Goal: Task Accomplishment & Management: Complete application form

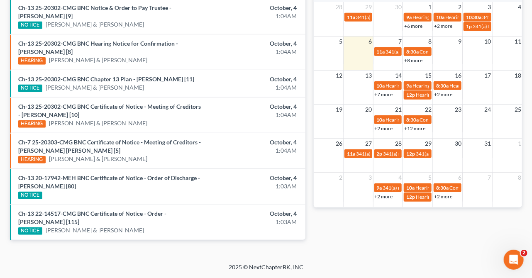
click at [483, 243] on div "Monthly Progress Bankruptcy Bankruptcy Personal Injury and Tort Law Probate Law…" at bounding box center [418, 31] width 217 height 443
click at [355, 240] on div "Monthly Progress Bankruptcy Bankruptcy Personal Injury and Tort Law Probate Law…" at bounding box center [418, 31] width 217 height 443
click at [325, 252] on div "Monthly Progress Bankruptcy Bankruptcy Personal Injury and Tort Law Probate Law…" at bounding box center [418, 31] width 217 height 443
click at [344, 104] on td "20" at bounding box center [358, 109] width 30 height 10
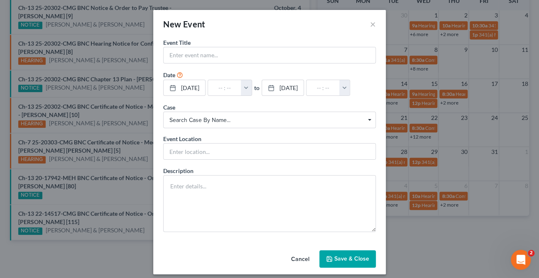
drag, startPoint x: 275, startPoint y: 113, endPoint x: 279, endPoint y: 115, distance: 4.5
click at [275, 113] on span "Search case by name... Search case by name..." at bounding box center [269, 120] width 212 height 17
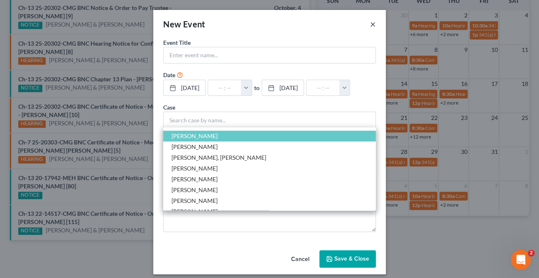
click at [370, 22] on button "×" at bounding box center [373, 24] width 6 height 10
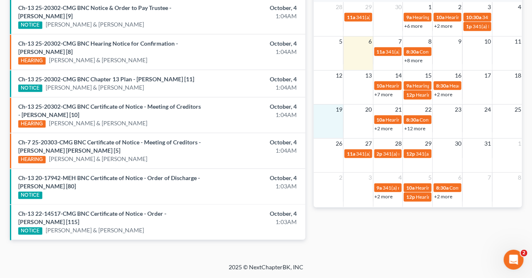
click at [161, 100] on li "Ch-13 25-20302-CMG BNC Certificate of Notice - Meeting of Creditors - Juan Seba…" at bounding box center [157, 115] width 295 height 36
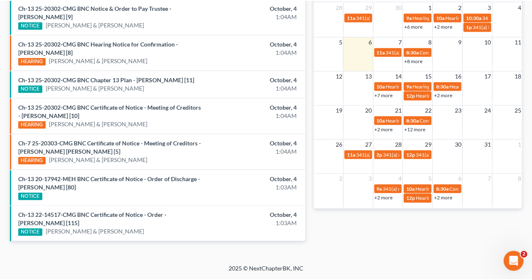
scroll to position [235, 0]
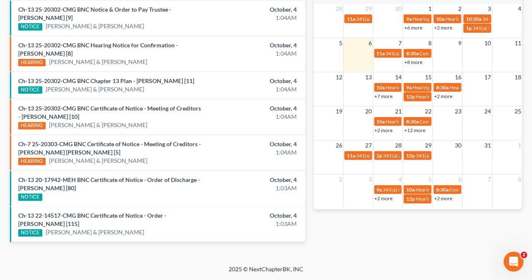
click at [196, 120] on div "Ch-13 25-20302-CMG BNC Certificate of Notice - Meeting of Creditors - Juan Seba…" at bounding box center [109, 116] width 191 height 25
drag, startPoint x: 197, startPoint y: 117, endPoint x: 209, endPoint y: 117, distance: 12.0
click at [197, 117] on div "Ch-13 25-20302-CMG BNC Certificate of Notice - Meeting of Creditors - Juan Seba…" at bounding box center [109, 116] width 191 height 25
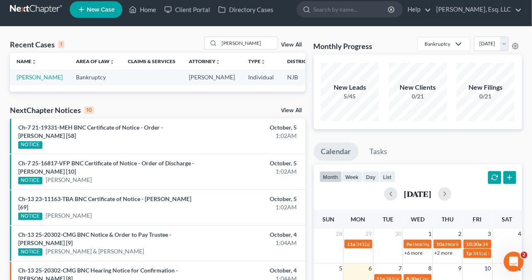
scroll to position [0, 0]
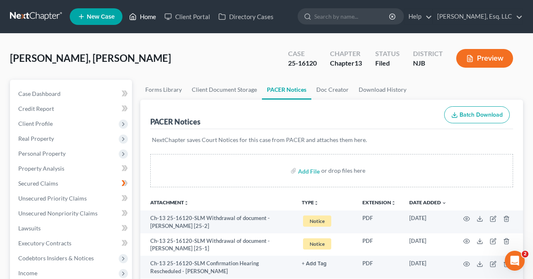
click at [151, 12] on link "Home" at bounding box center [142, 16] width 35 height 15
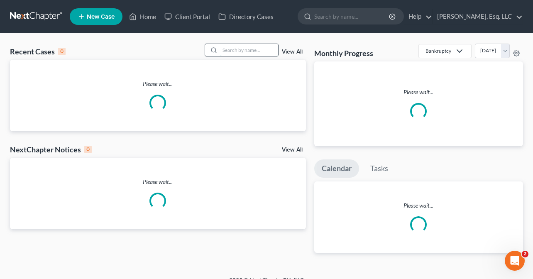
click at [224, 52] on input "search" at bounding box center [249, 50] width 58 height 12
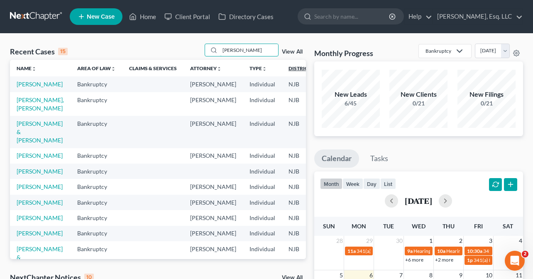
type input "turcios"
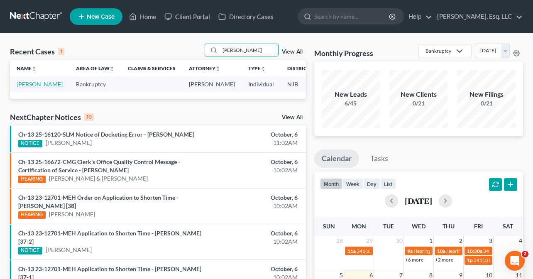
click at [24, 88] on link "[PERSON_NAME]" at bounding box center [40, 83] width 46 height 7
select select "0"
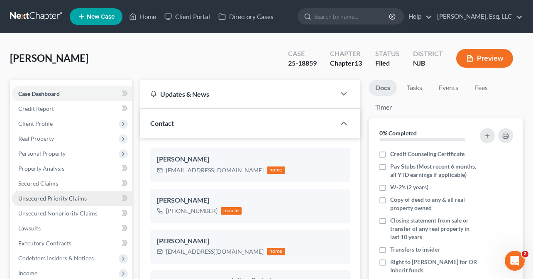
scroll to position [166, 0]
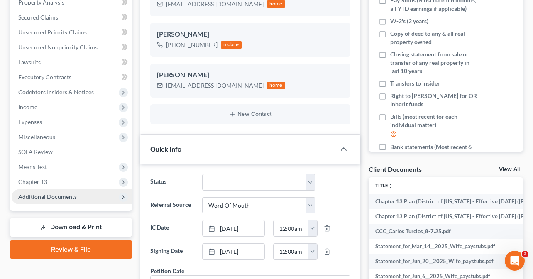
click at [58, 197] on span "Additional Documents" at bounding box center [47, 196] width 58 height 7
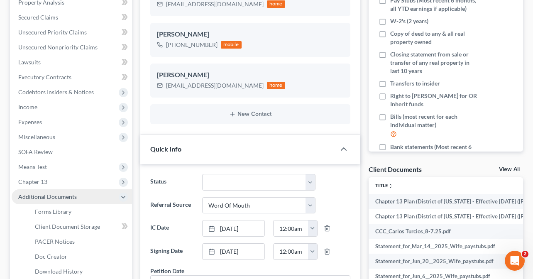
scroll to position [249, 0]
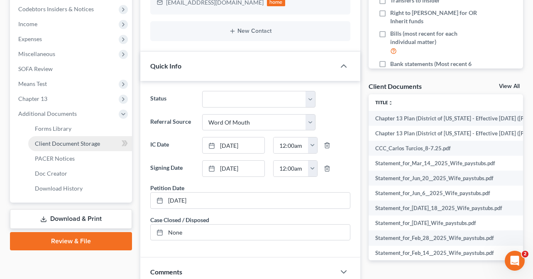
click at [82, 142] on span "Client Document Storage" at bounding box center [67, 143] width 65 height 7
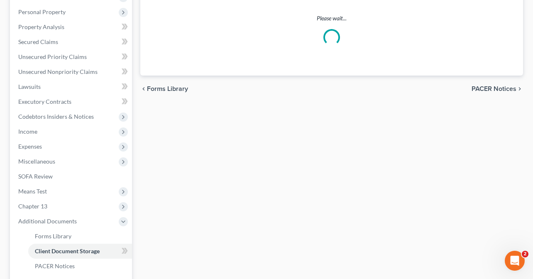
scroll to position [32, 0]
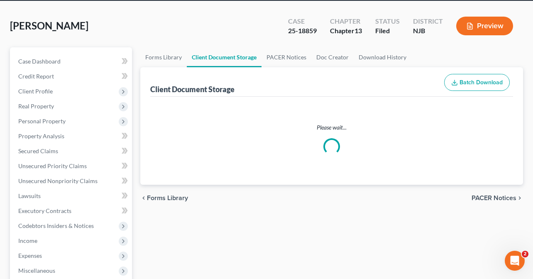
select select "9"
select select "19"
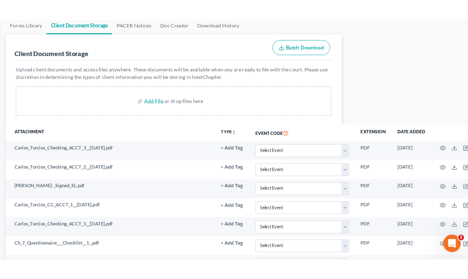
scroll to position [97, 0]
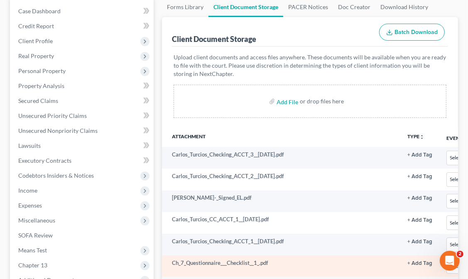
click at [332, 269] on td "Ch_7_Questionnaire___Checklist__1_.pdf" at bounding box center [281, 266] width 239 height 22
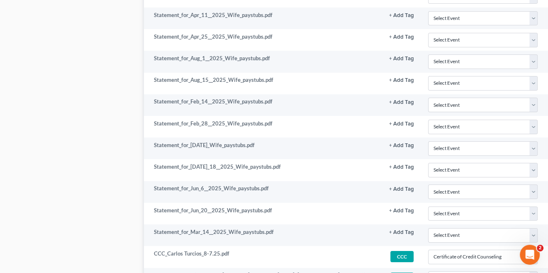
scroll to position [2678, 0]
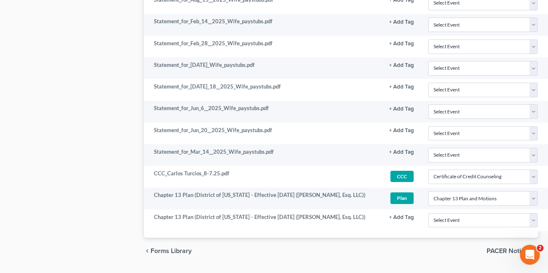
drag, startPoint x: 551, startPoint y: 39, endPoint x: 10, endPoint y: 12, distance: 542.1
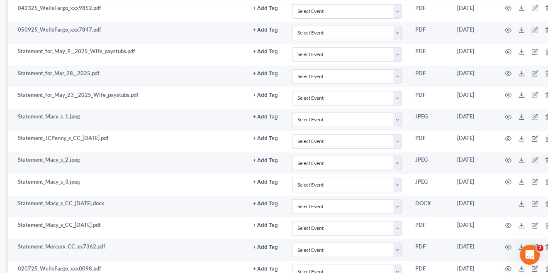
scroll to position [1848, 136]
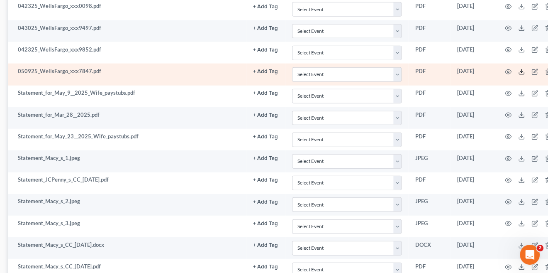
click at [522, 69] on line at bounding box center [522, 70] width 0 height 3
click at [532, 68] on icon "button" at bounding box center [534, 71] width 7 height 7
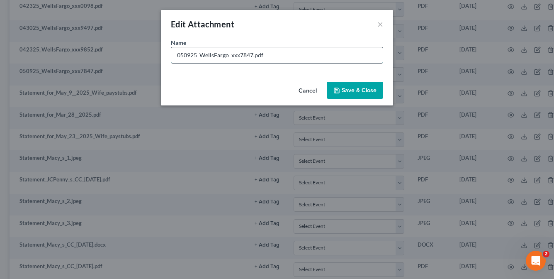
drag, startPoint x: 241, startPoint y: 55, endPoint x: 202, endPoint y: 55, distance: 38.2
click at [202, 55] on input "050925_WellsFargo_xxx7847.pdf" at bounding box center [277, 55] width 212 height 16
type input "050925_WF Visa 7847.pdf"
click at [353, 91] on span "Save & Close" at bounding box center [359, 90] width 35 height 7
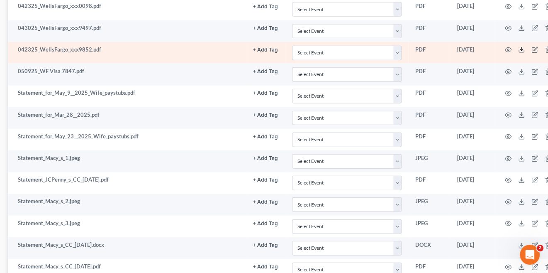
click at [523, 46] on icon at bounding box center [521, 49] width 7 height 7
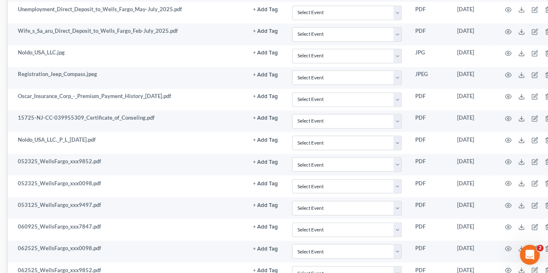
scroll to position [1226, 136]
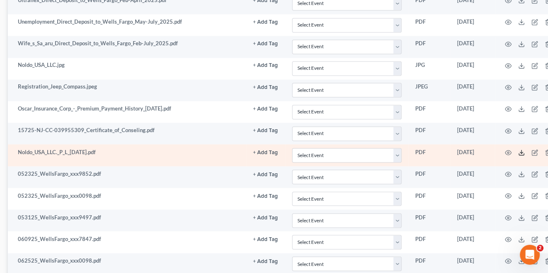
click at [523, 149] on icon at bounding box center [521, 152] width 7 height 7
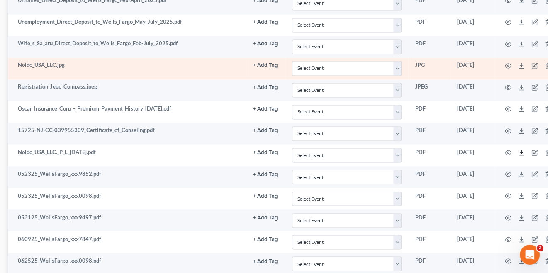
scroll to position [1143, 136]
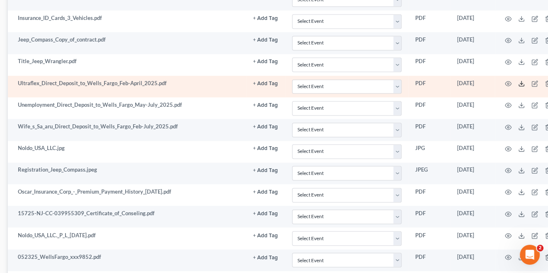
click at [523, 80] on icon at bounding box center [521, 83] width 7 height 7
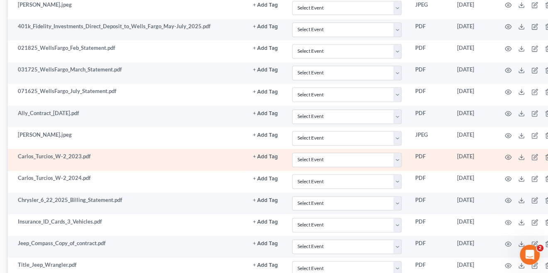
scroll to position [935, 136]
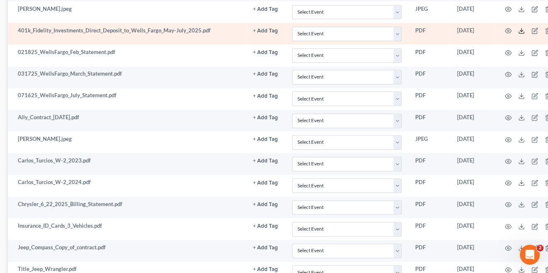
click at [523, 27] on icon at bounding box center [521, 30] width 7 height 7
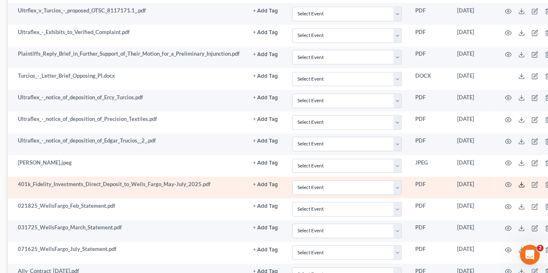
scroll to position [769, 136]
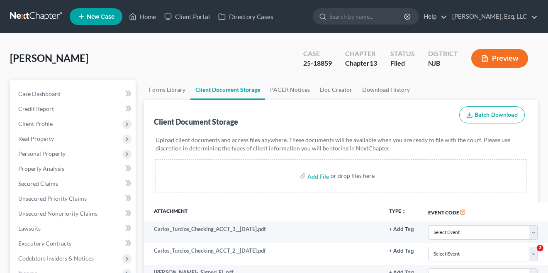
select select "9"
select select "19"
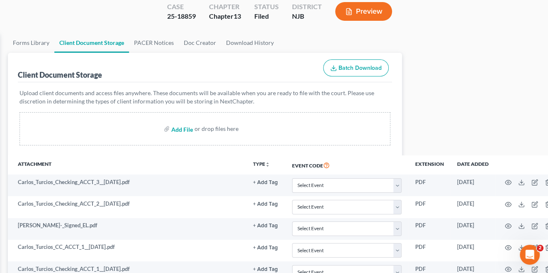
scroll to position [83, 136]
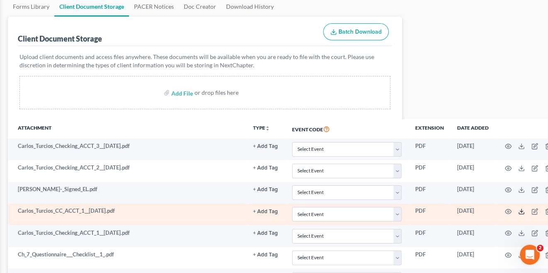
click at [521, 210] on icon at bounding box center [521, 211] width 7 height 7
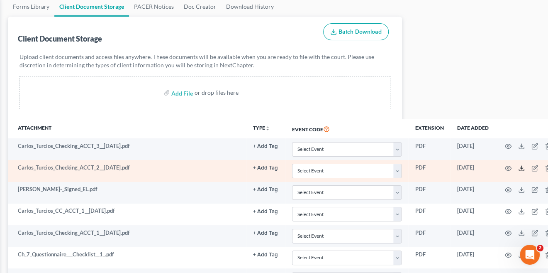
click at [523, 166] on icon at bounding box center [521, 168] width 7 height 7
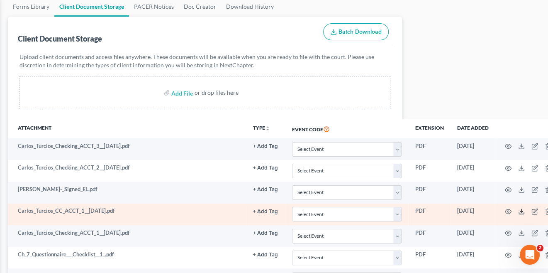
click at [523, 208] on icon at bounding box center [521, 211] width 7 height 7
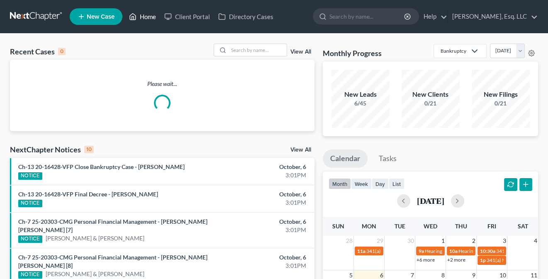
click at [144, 16] on link "Home" at bounding box center [142, 16] width 35 height 15
drag, startPoint x: 237, startPoint y: 50, endPoint x: 253, endPoint y: 55, distance: 16.5
click at [237, 50] on input "search" at bounding box center [258, 50] width 58 height 12
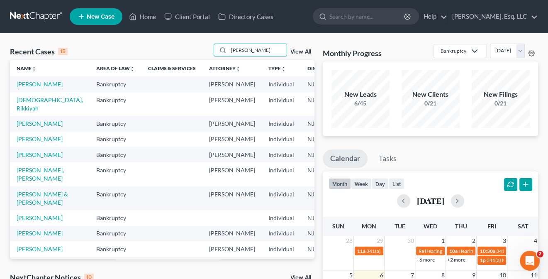
type input "[PERSON_NAME]"
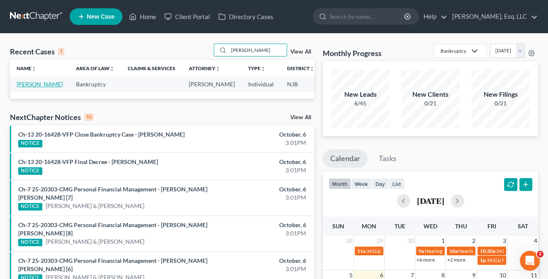
click at [27, 88] on link "[PERSON_NAME]" at bounding box center [40, 83] width 46 height 7
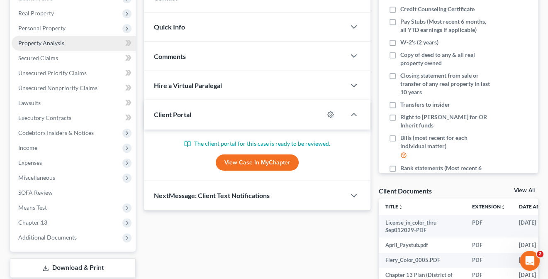
scroll to position [207, 0]
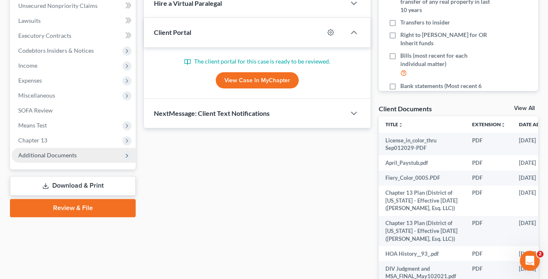
click at [70, 153] on span "Additional Documents" at bounding box center [47, 154] width 58 height 7
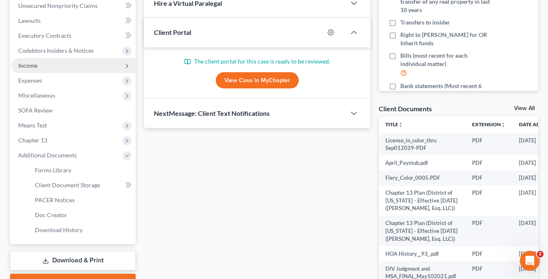
click at [32, 63] on span "Income" at bounding box center [27, 65] width 19 height 7
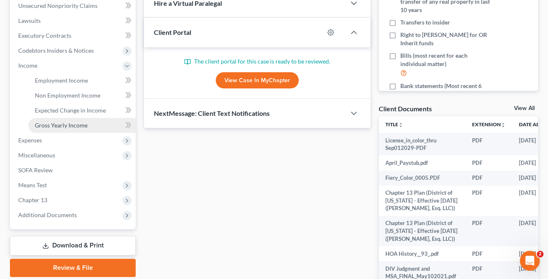
click at [69, 125] on span "Gross Yearly Income" at bounding box center [61, 125] width 53 height 7
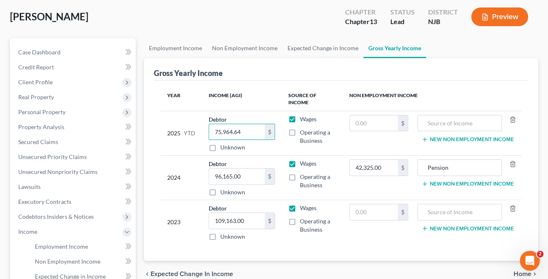
scroll to position [124, 0]
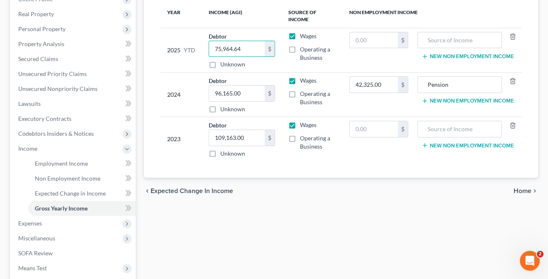
type input "75,964.64"
click at [307, 222] on div "Employment Income Non Employment Income Expected Change in Income Gross Yearly …" at bounding box center [341, 157] width 402 height 405
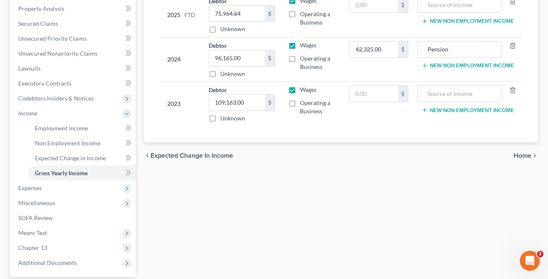
scroll to position [166, 0]
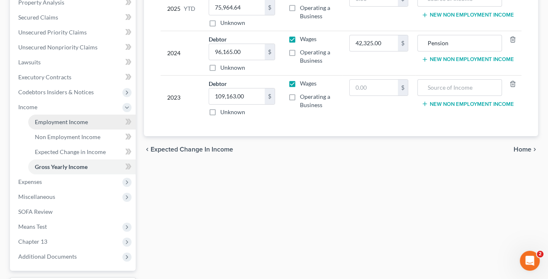
click at [55, 118] on span "Employment Income" at bounding box center [61, 121] width 53 height 7
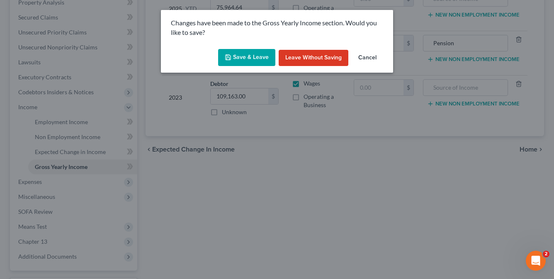
click at [234, 59] on button "Save & Leave" at bounding box center [246, 57] width 57 height 17
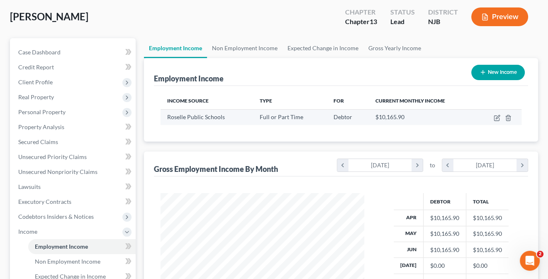
scroll to position [124, 0]
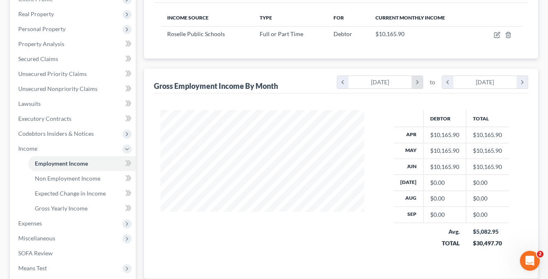
click at [417, 80] on icon "chevron_right" at bounding box center [417, 82] width 11 height 12
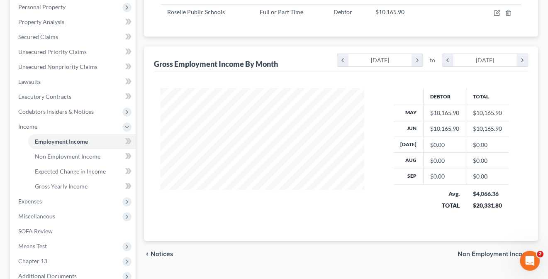
scroll to position [166, 0]
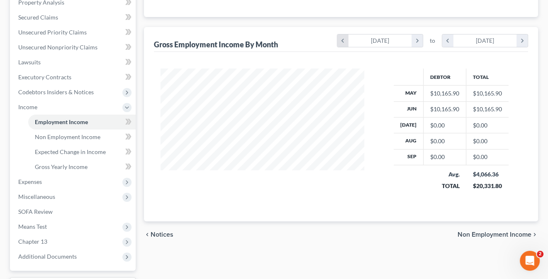
click at [339, 39] on icon "chevron_left" at bounding box center [342, 40] width 11 height 12
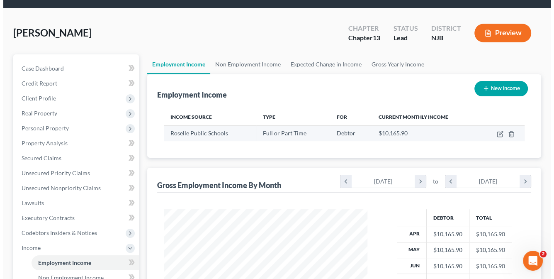
scroll to position [0, 0]
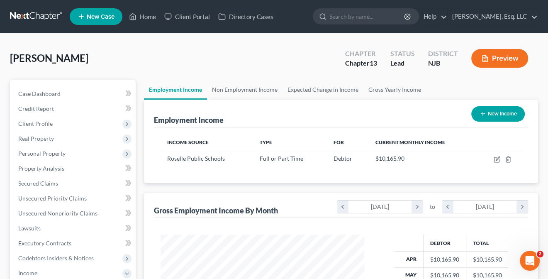
click at [492, 115] on button "New Income" at bounding box center [498, 113] width 54 height 15
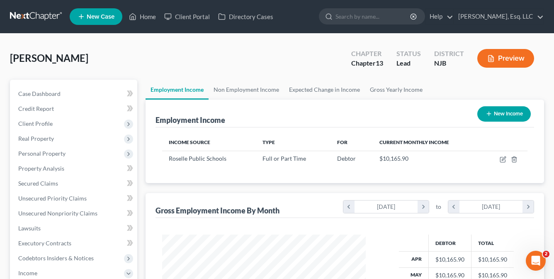
scroll to position [148, 222]
select select "0"
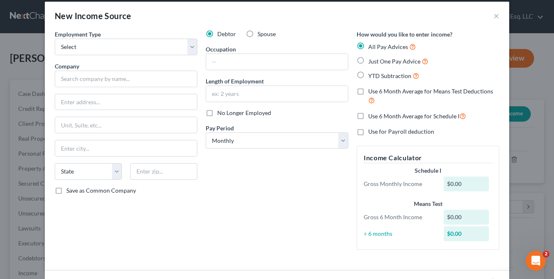
scroll to position [0, 0]
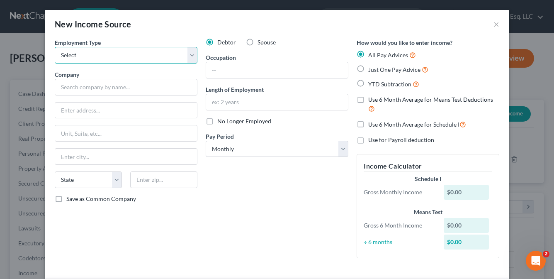
click at [185, 55] on select "Select Full or [DEMOGRAPHIC_DATA] Employment Self Employment" at bounding box center [126, 55] width 143 height 17
select select "0"
click at [55, 47] on select "Select Full or [DEMOGRAPHIC_DATA] Employment Self Employment" at bounding box center [126, 55] width 143 height 17
click at [495, 19] on button "×" at bounding box center [497, 24] width 6 height 10
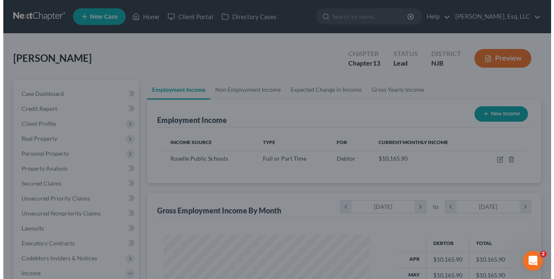
scroll to position [414741, 414669]
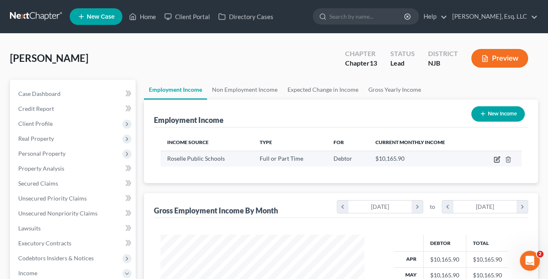
click at [496, 158] on icon "button" at bounding box center [497, 159] width 7 height 7
select select "0"
select select "33"
select select "1"
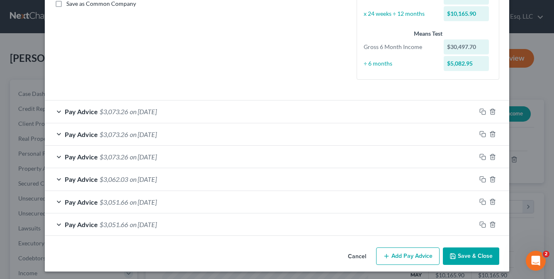
scroll to position [196, 0]
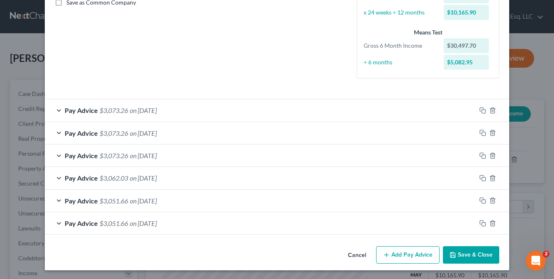
click at [133, 107] on span "on [DATE]" at bounding box center [143, 110] width 27 height 8
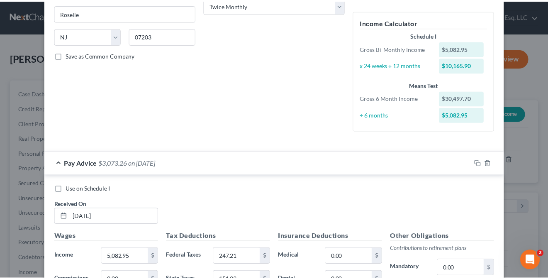
scroll to position [0, 0]
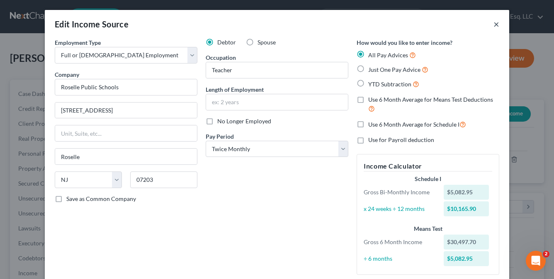
click at [494, 25] on button "×" at bounding box center [497, 24] width 6 height 10
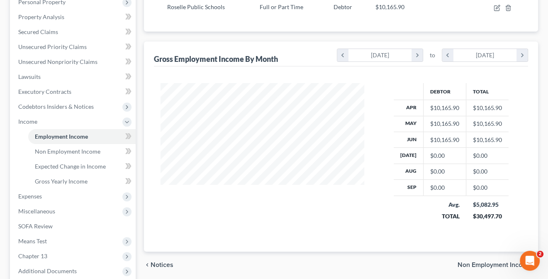
scroll to position [41, 0]
